Goal: Task Accomplishment & Management: Complete application form

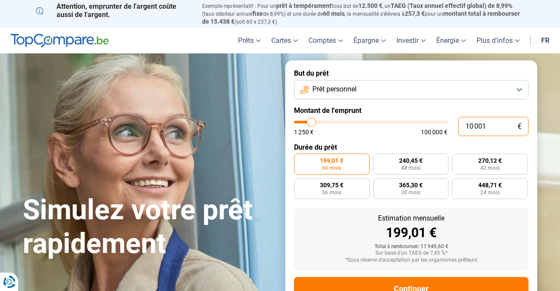
drag, startPoint x: 473, startPoint y: 126, endPoint x: 433, endPoint y: 126, distance: 40.2
click at [433, 126] on div "10 001 € 1 250 € 100 000 €" at bounding box center [411, 126] width 234 height 19
type input "10000"
radio input "true"
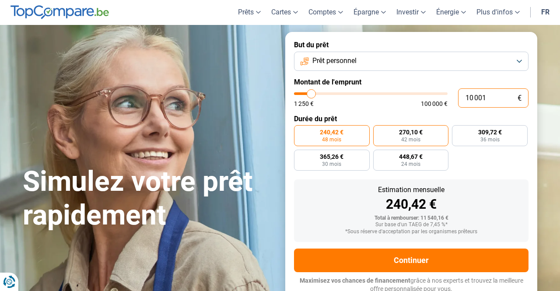
type input "1 001"
type input "1250"
type input "1 250"
type input "1250"
radio input "true"
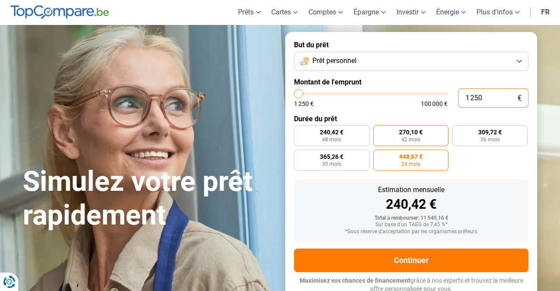
type input "125"
type input "1250"
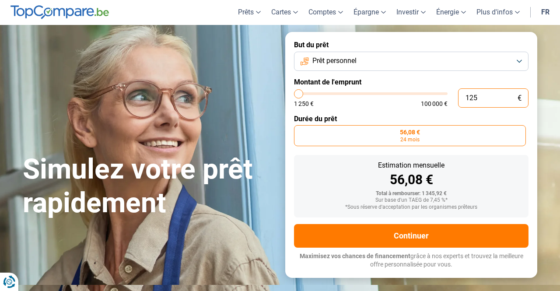
type input "1 252"
type input "1250"
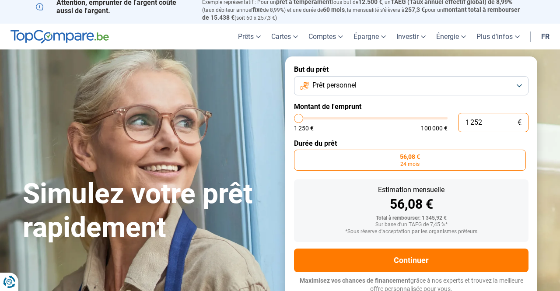
type input "12 526"
type input "12500"
type input "1 252"
type input "1250"
type input "125"
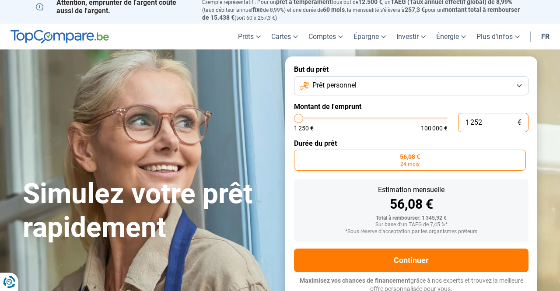
type input "1250"
type input "12"
type input "1250"
type input "1"
type input "1250"
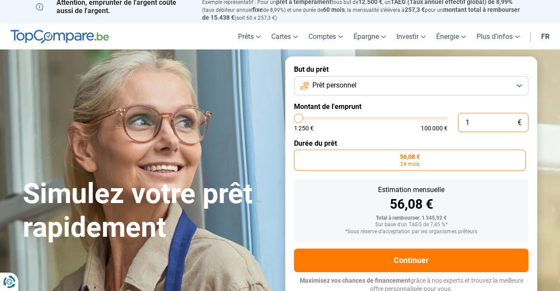
type input "0"
type input "1250"
type input "2"
type input "1250"
type input "26"
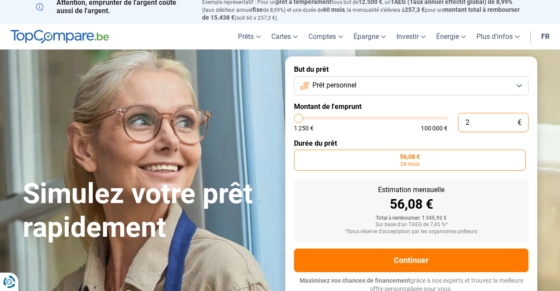
type input "1250"
type input "260"
type input "1250"
type input "2 600"
type input "2500"
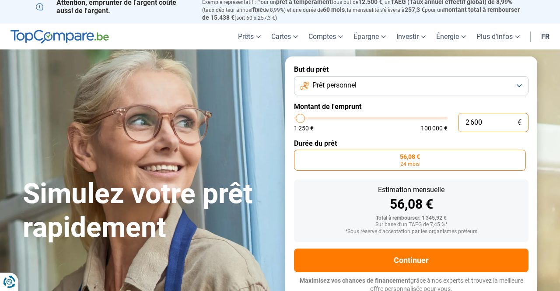
type input "26 000"
type input "26000"
radio input "false"
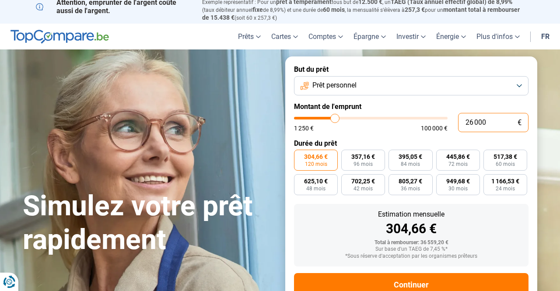
scroll to position [28, 0]
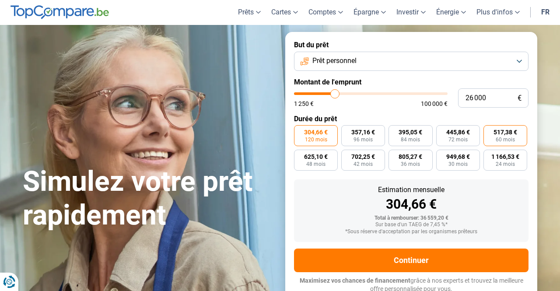
click at [493, 131] on label "517,38 € 60 mois" at bounding box center [505, 135] width 44 height 21
click at [489, 131] on input "517,38 € 60 mois" at bounding box center [486, 128] width 6 height 6
radio input "true"
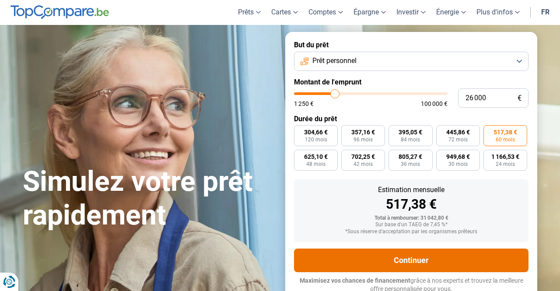
click at [454, 260] on button "Continuer" at bounding box center [411, 260] width 234 height 24
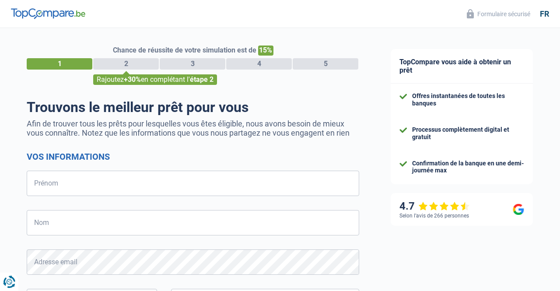
select select "32"
